Goal: Information Seeking & Learning: Learn about a topic

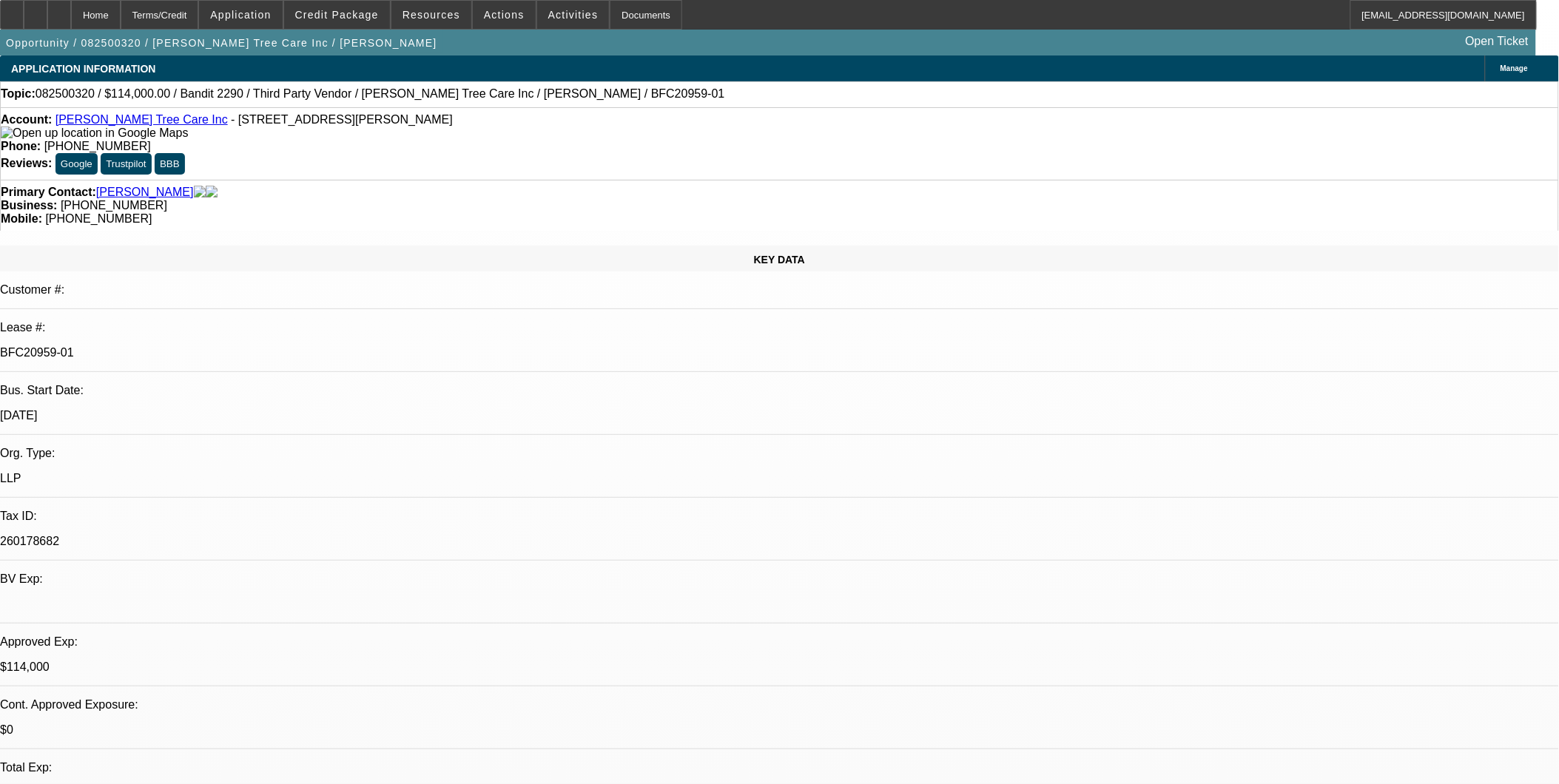
select select "0"
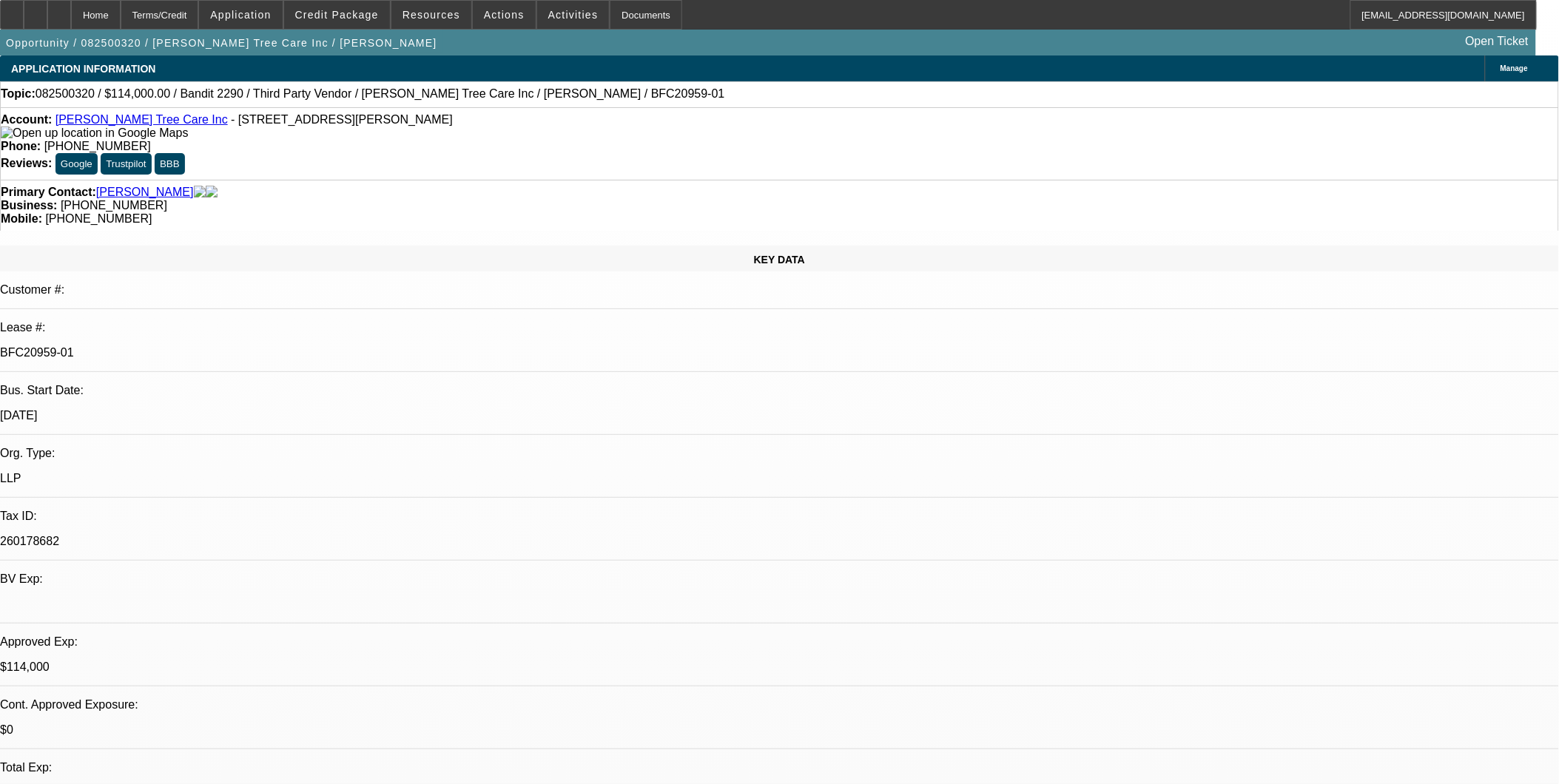
select select "0"
select select "2"
select select "0"
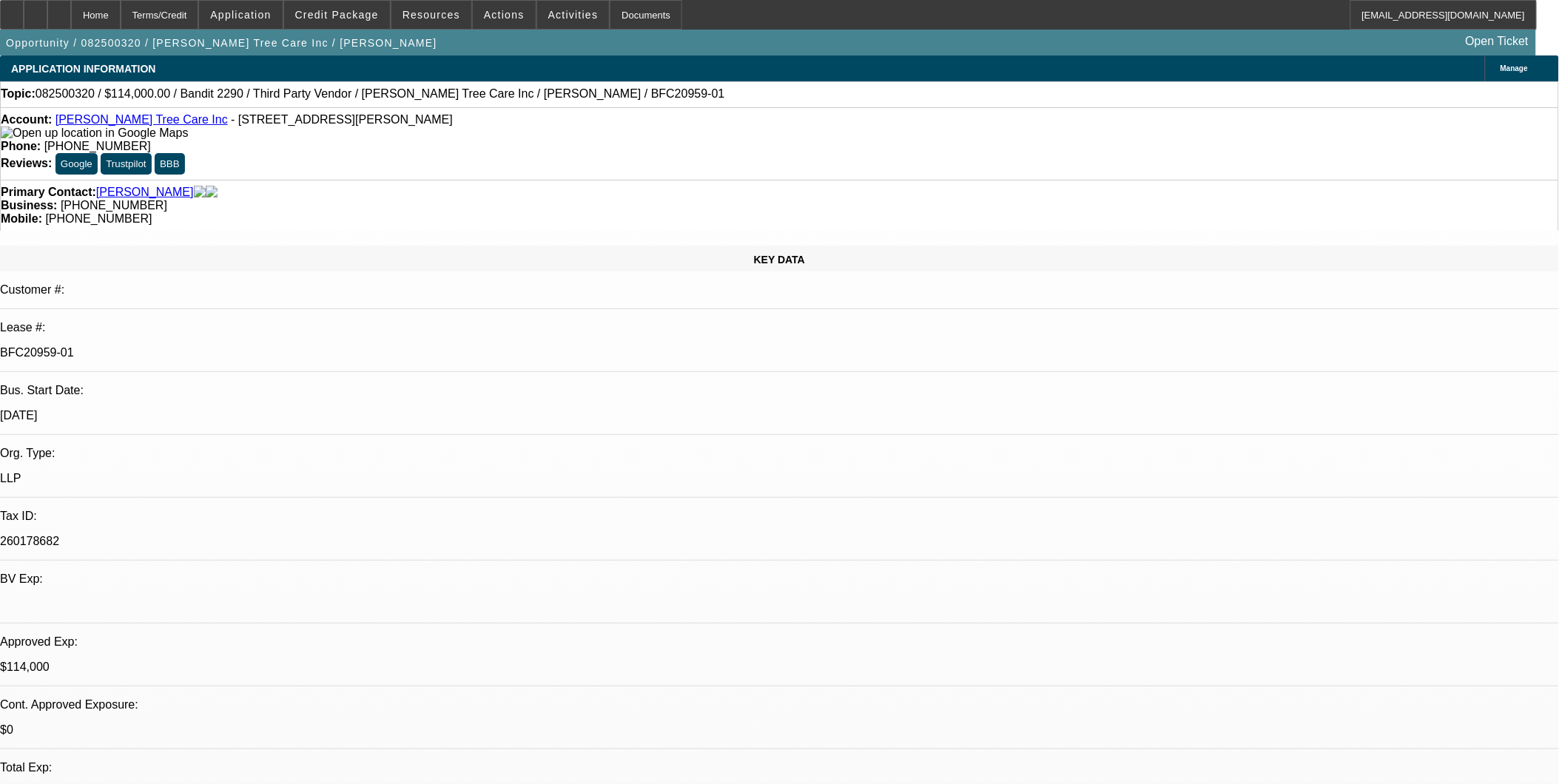
select select "2"
select select "0"
select select "1"
select select "6"
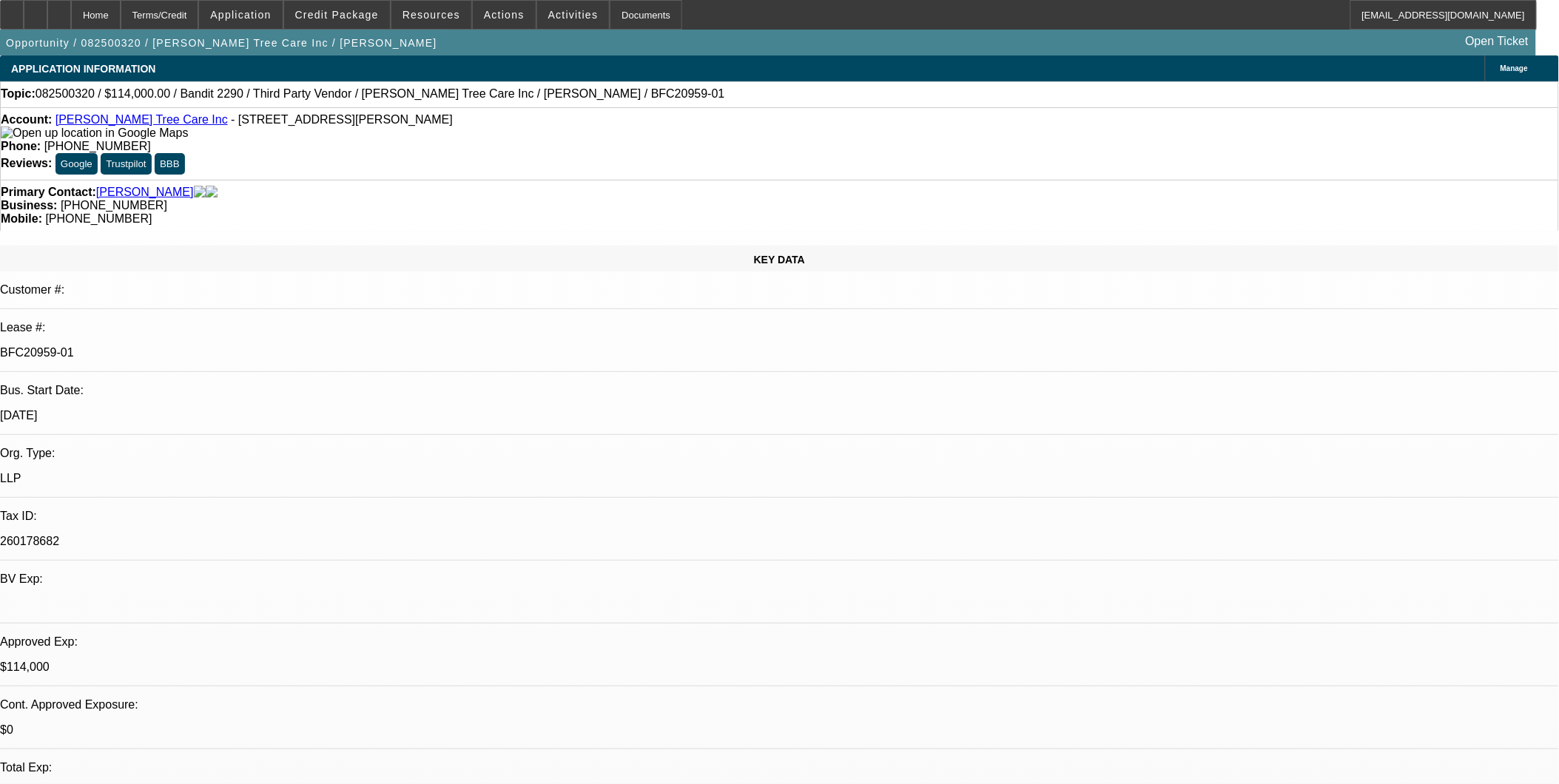
select select "1"
select select "6"
select select "1"
select select "2"
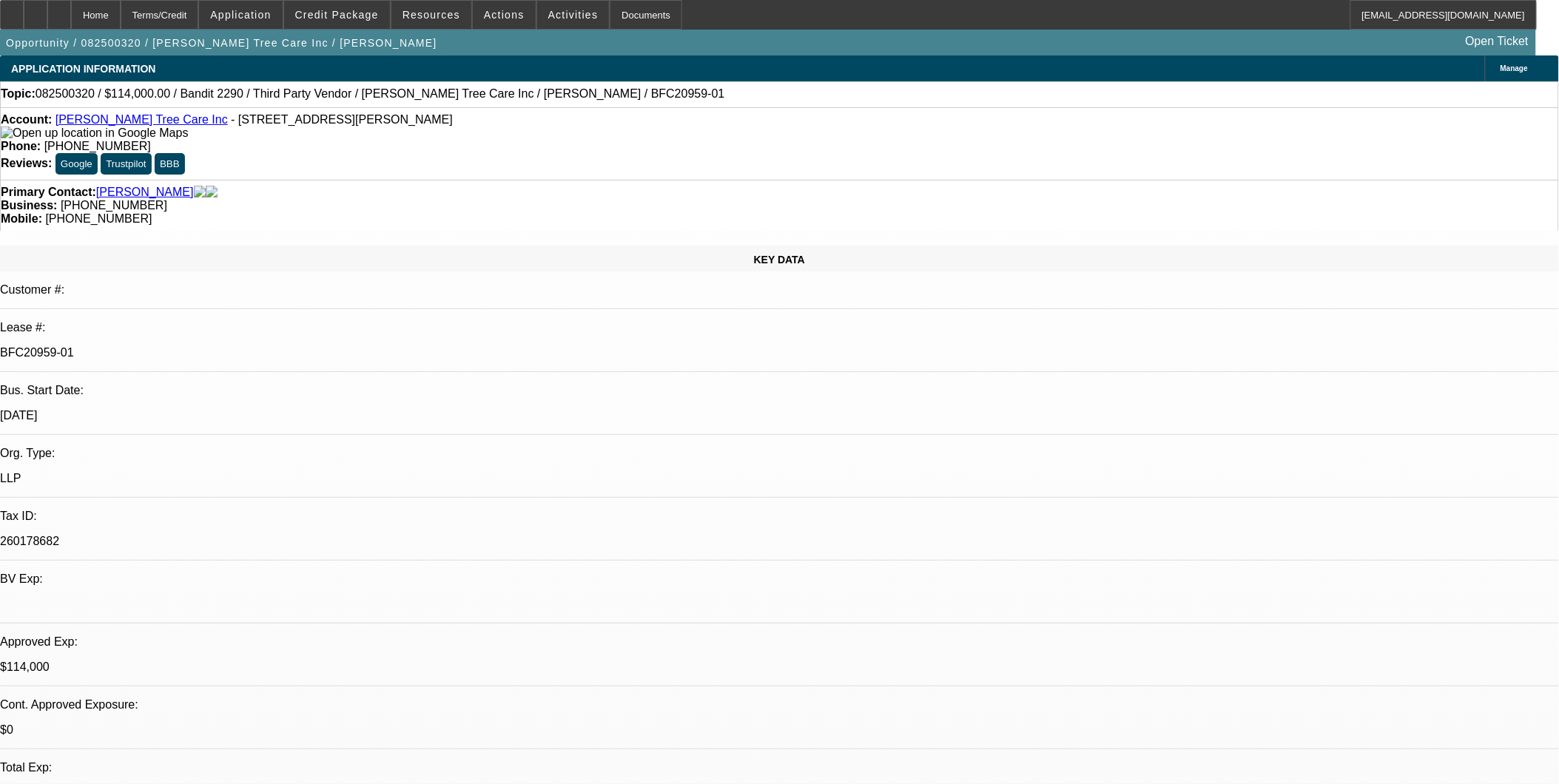
select select "6"
select select "1"
select select "2"
select select "6"
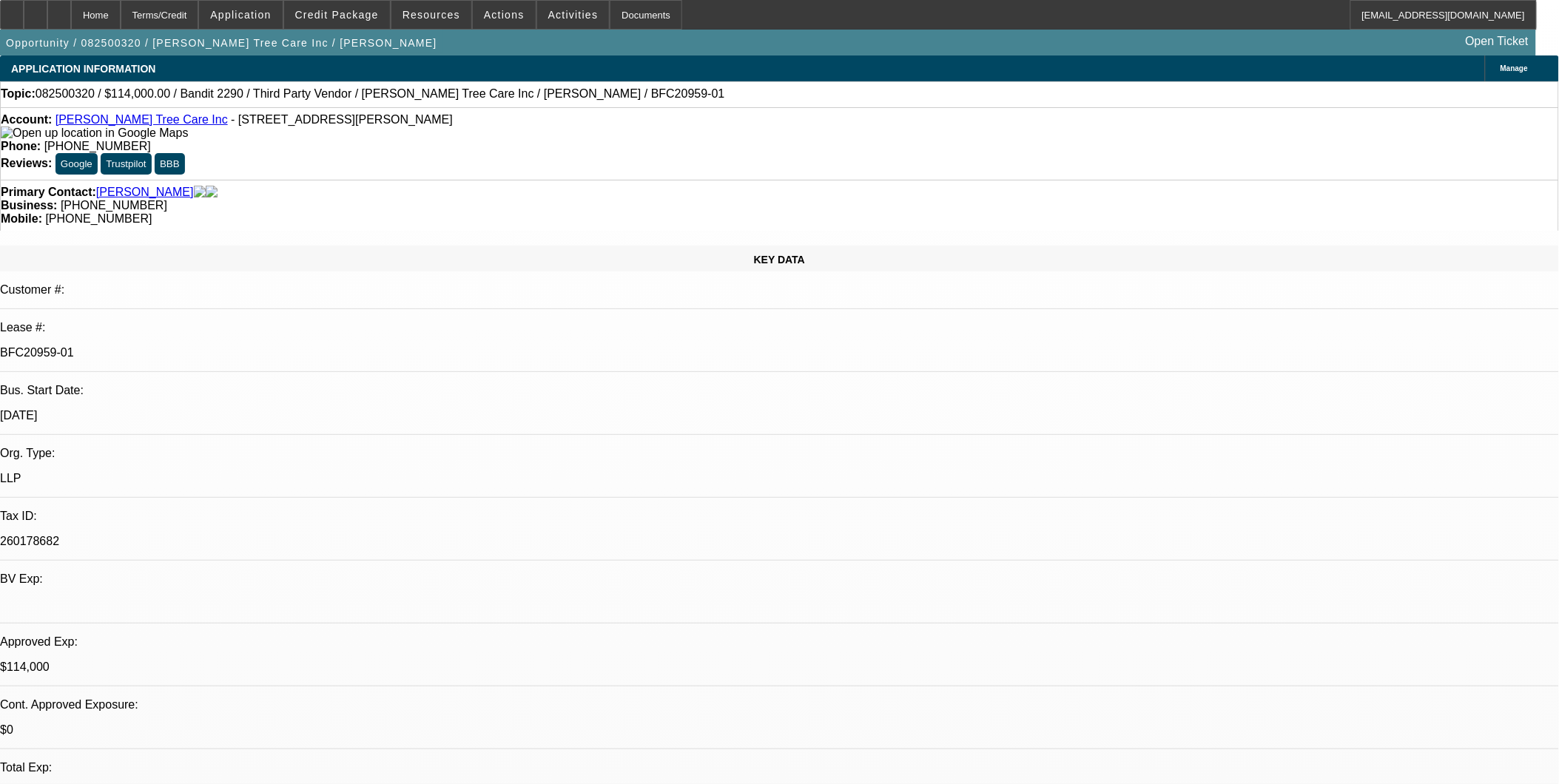
drag, startPoint x: 1190, startPoint y: 490, endPoint x: 1266, endPoint y: 485, distance: 76.2
drag, startPoint x: 1268, startPoint y: 488, endPoint x: 1277, endPoint y: 477, distance: 14.2
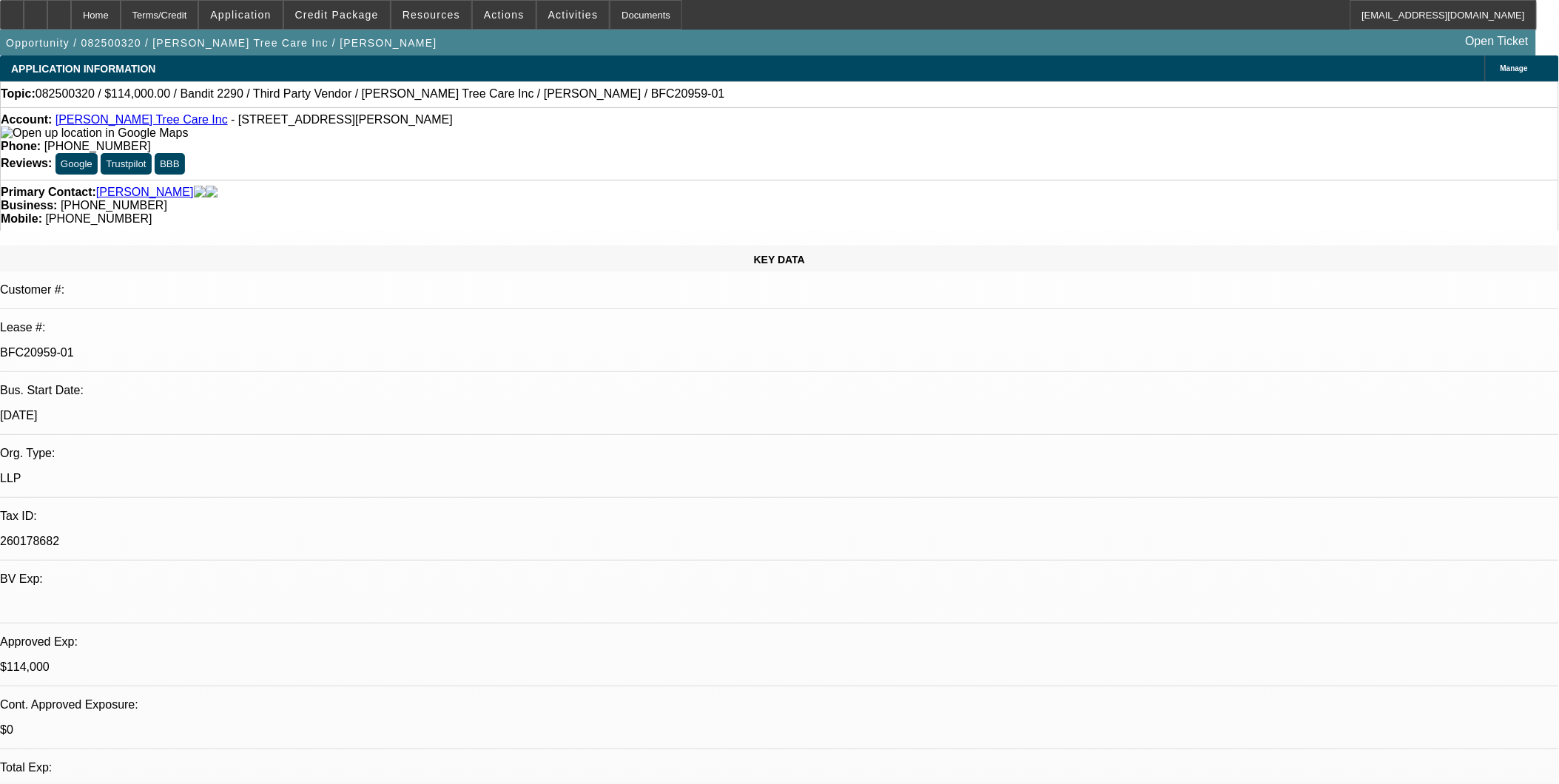
drag, startPoint x: 1164, startPoint y: 507, endPoint x: 1097, endPoint y: 511, distance: 67.1
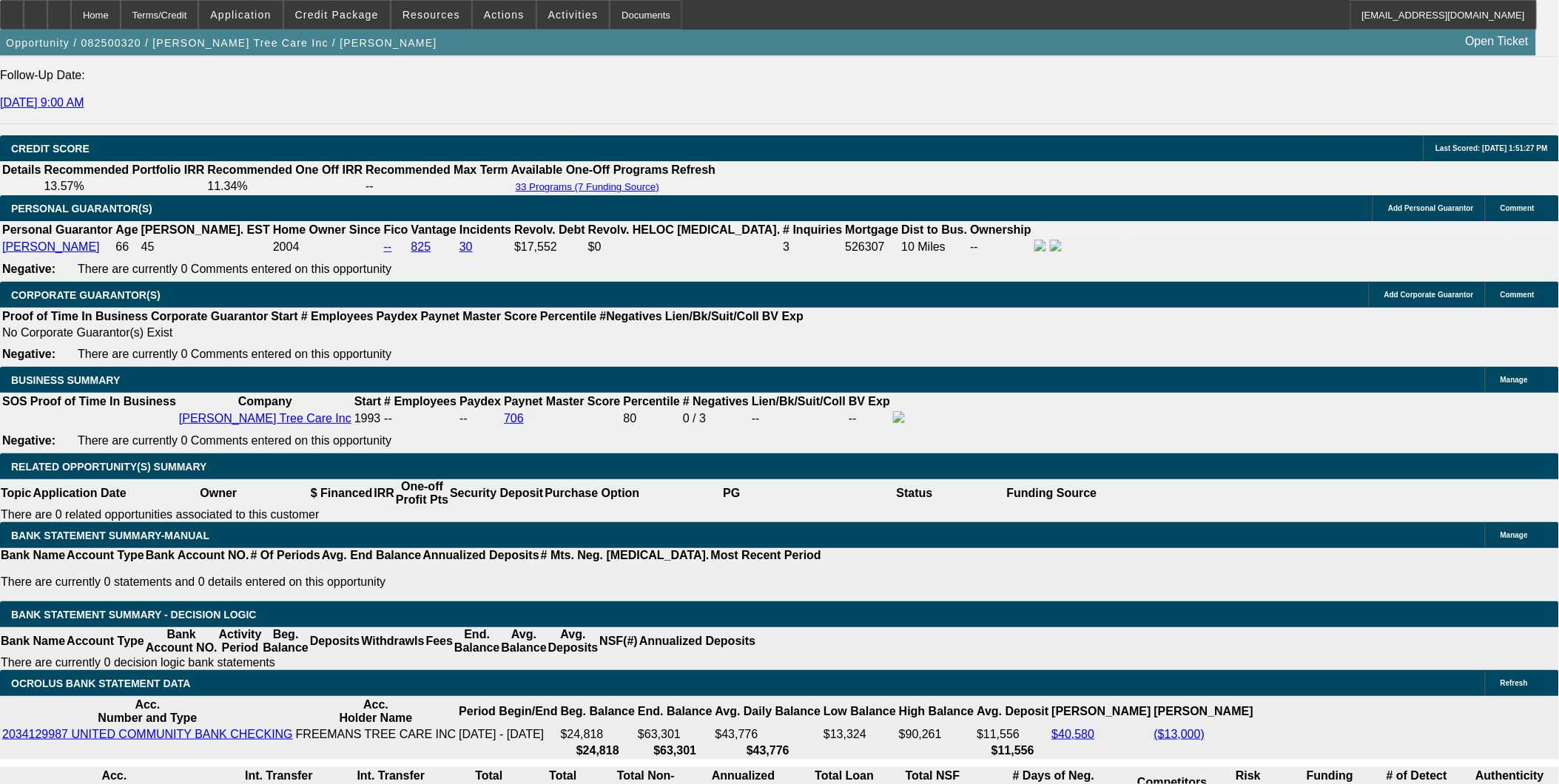
scroll to position [2219, 0]
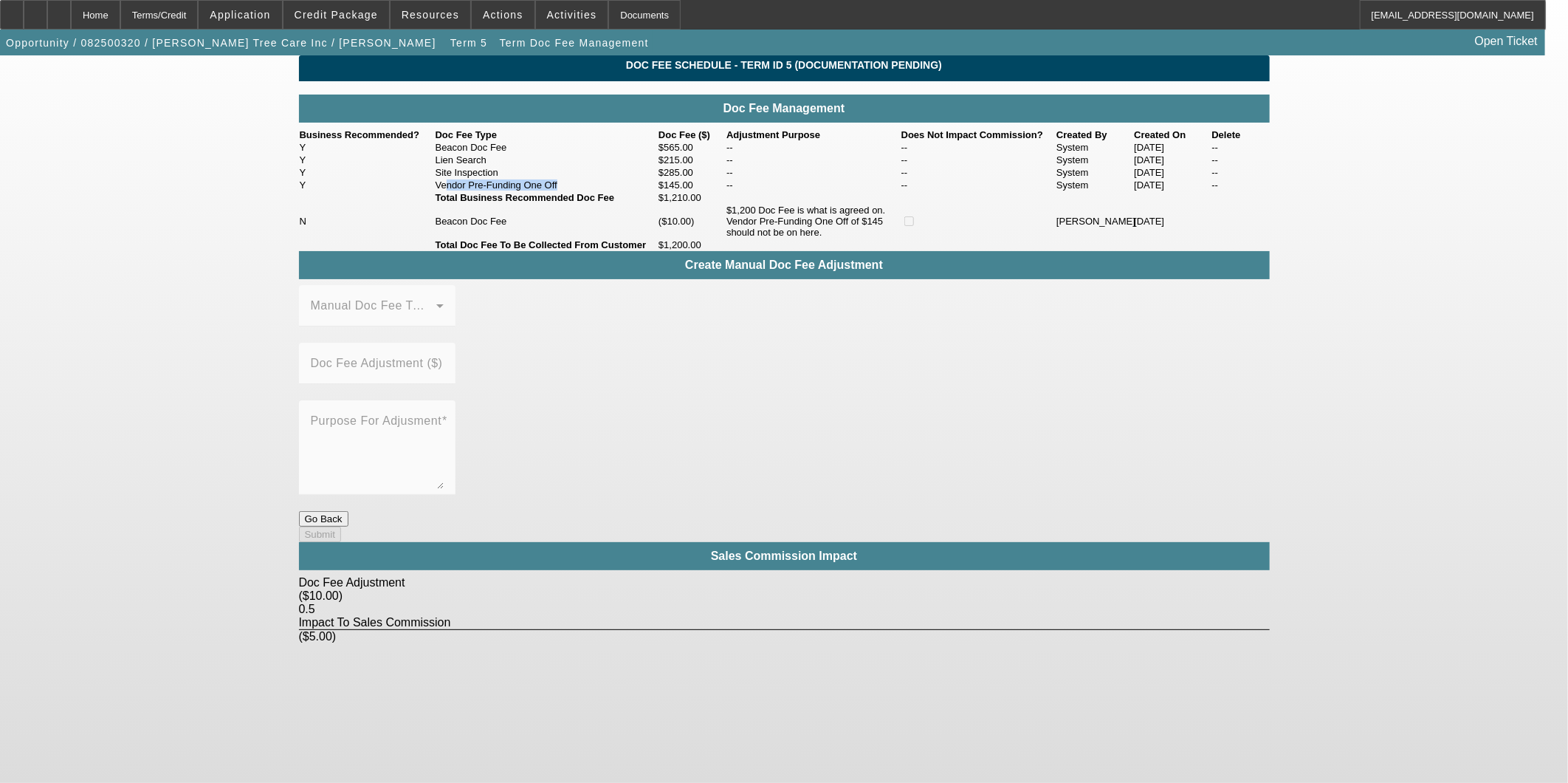
drag, startPoint x: 449, startPoint y: 232, endPoint x: 599, endPoint y: 233, distance: 150.0
click at [599, 192] on td "Vendor Pre-Funding One Off" at bounding box center [546, 184] width 223 height 12
click at [592, 192] on td "Vendor Pre-Funding One Off" at bounding box center [546, 184] width 223 height 12
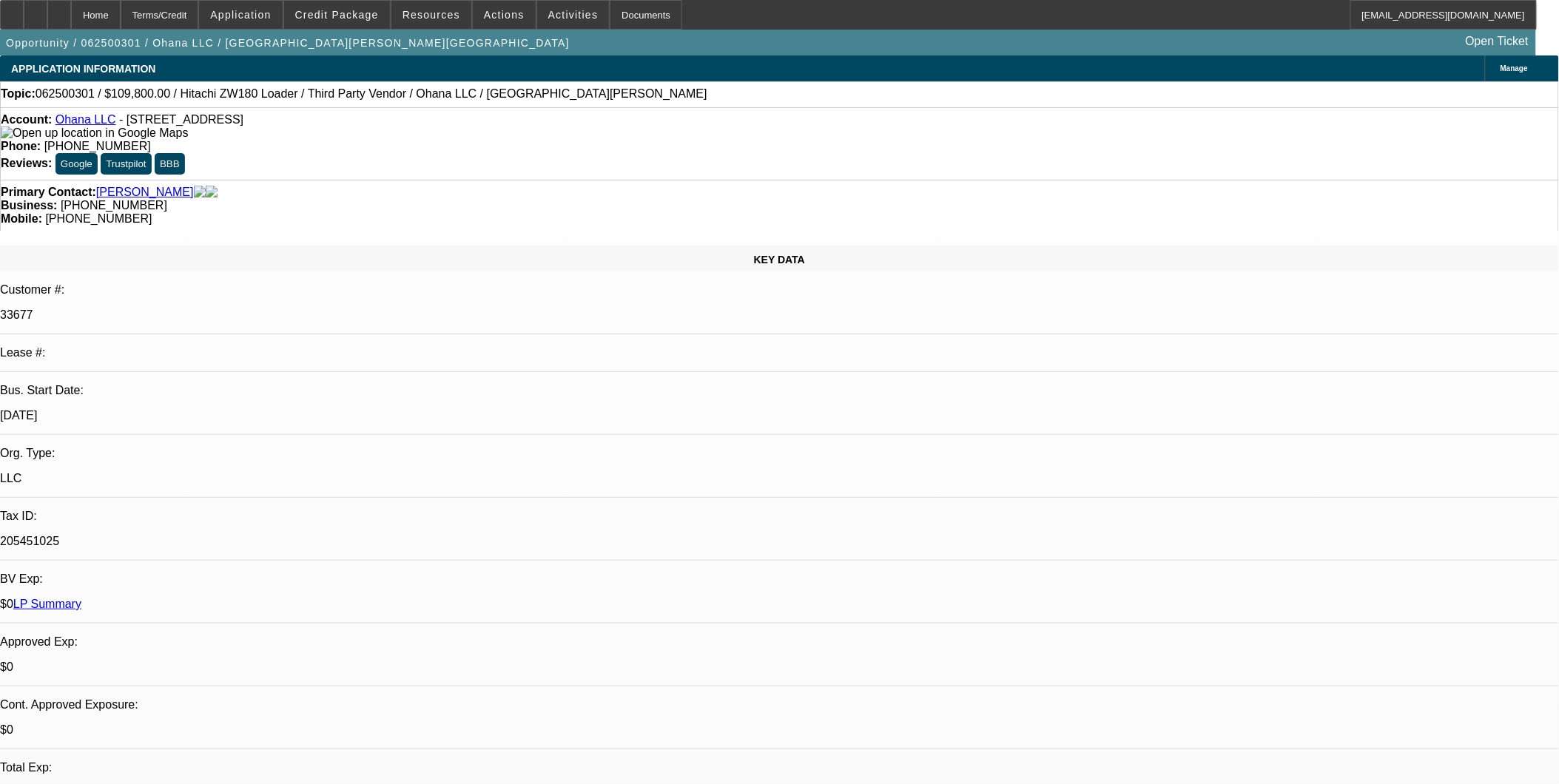
select select "0.1"
select select "0"
select select "0.1"
select select "0"
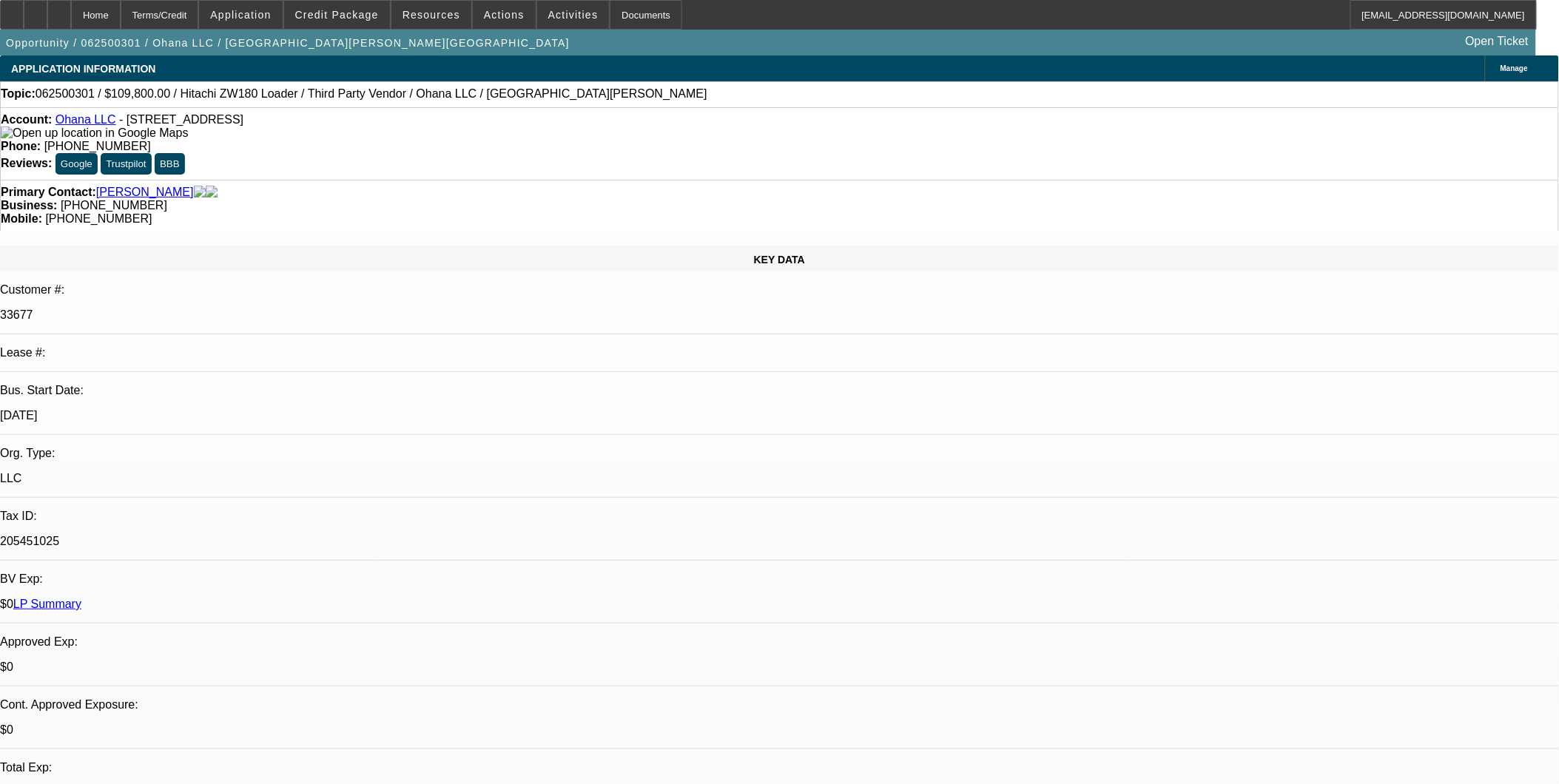
select select "0"
select select "0.1"
select select "0"
select select "0.1"
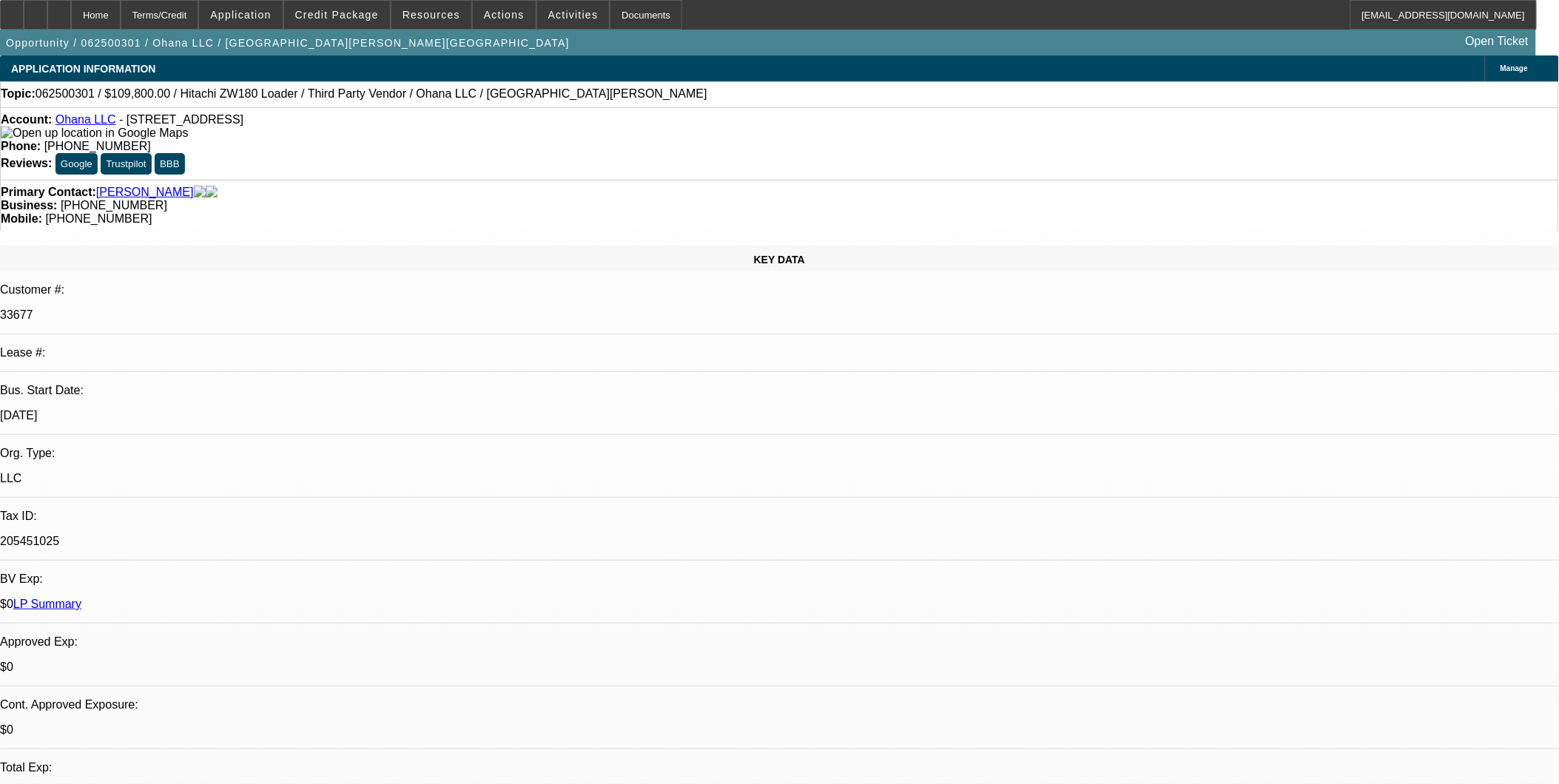
select select "0"
select select "1"
select select "6"
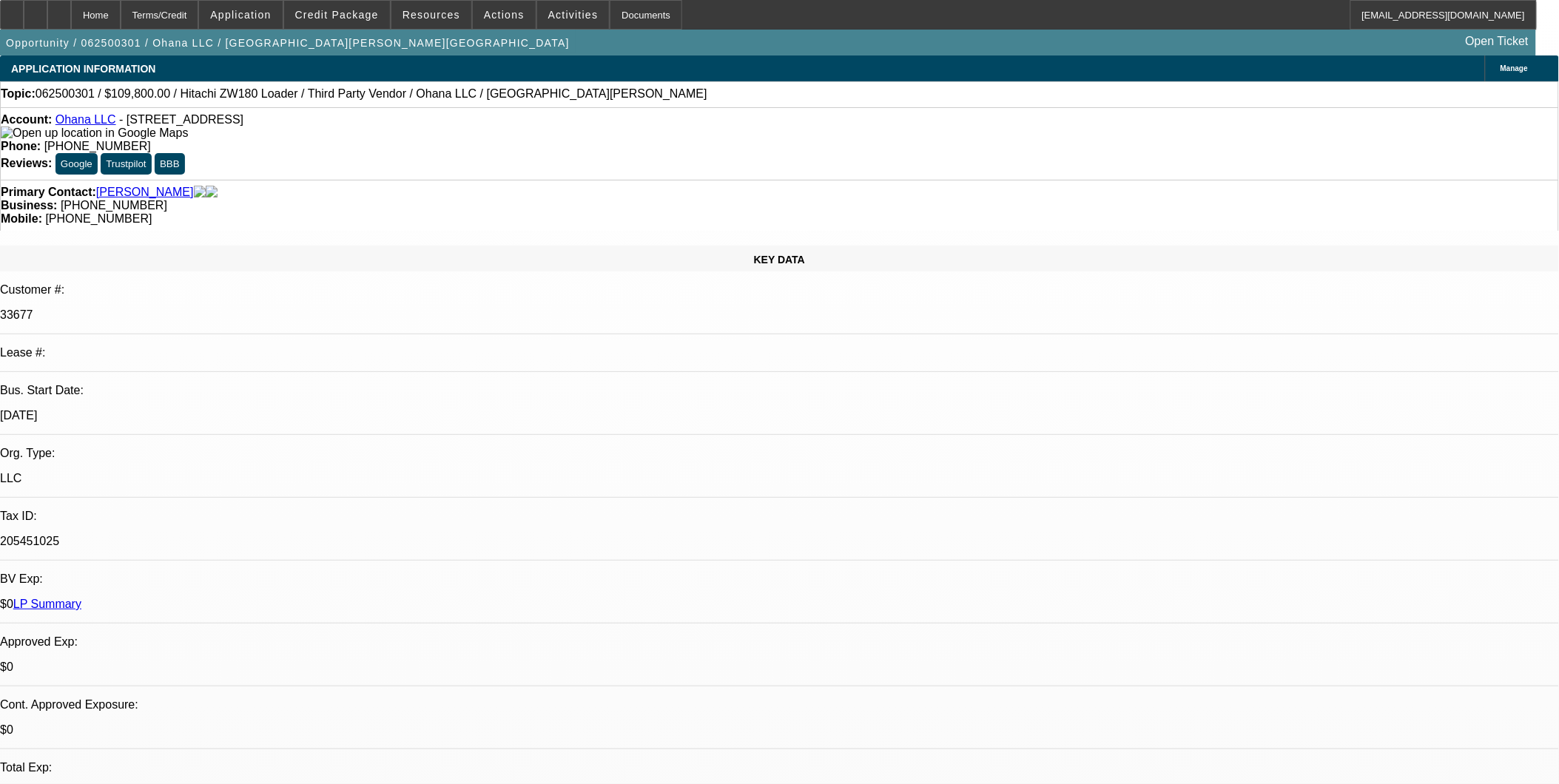
select select "1"
select select "6"
select select "1"
select select "2"
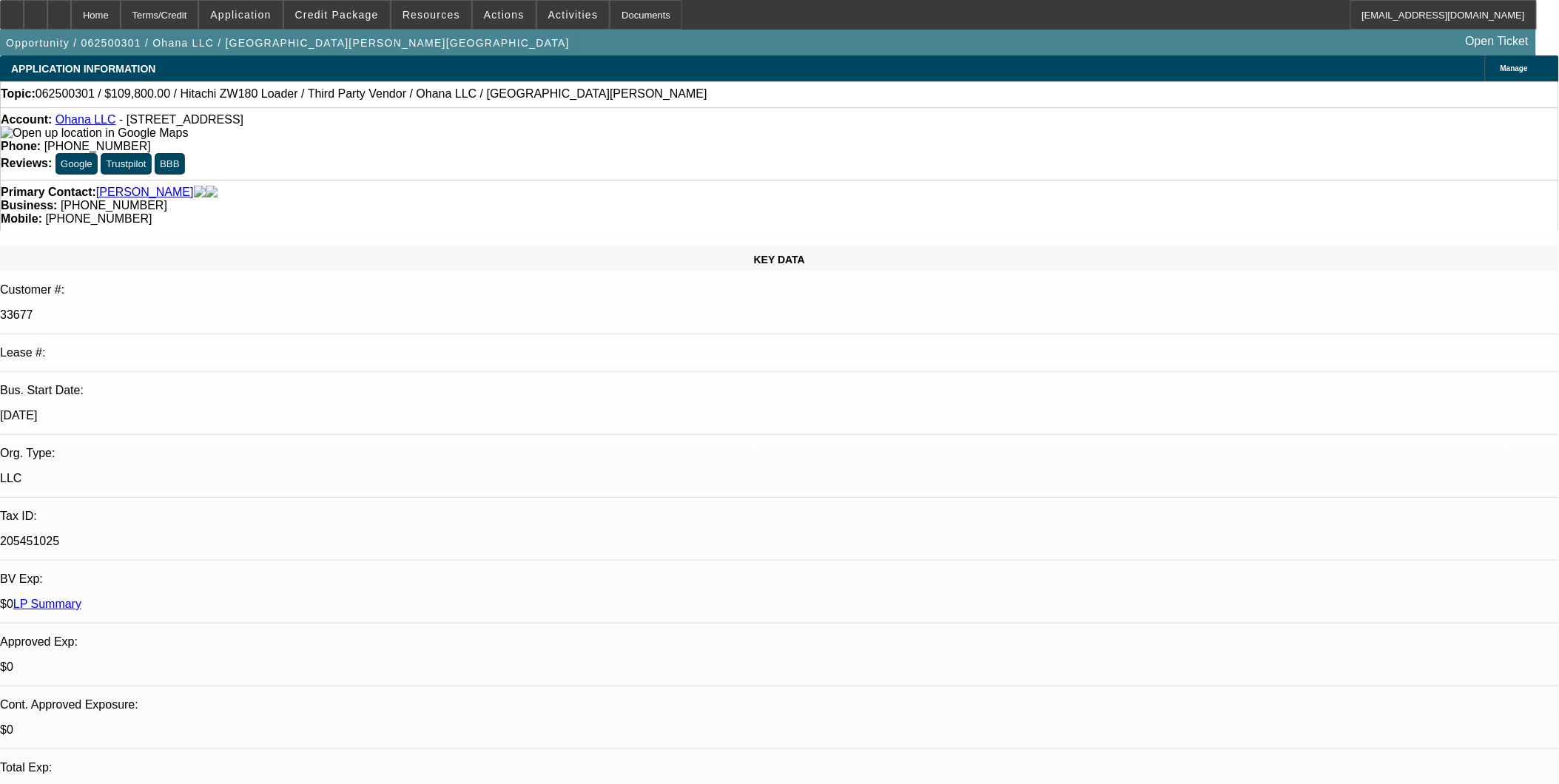
select select "6"
select select "1"
select select "2"
select select "6"
